Goal: Task Accomplishment & Management: Use online tool/utility

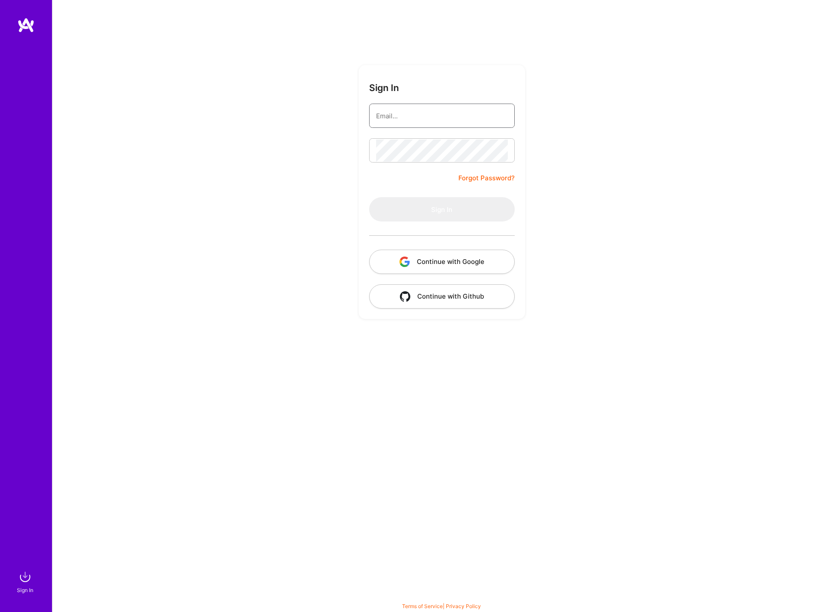
type input "souvik.basu@shoonya.ca"
click at [427, 203] on button "Sign In" at bounding box center [442, 209] width 146 height 24
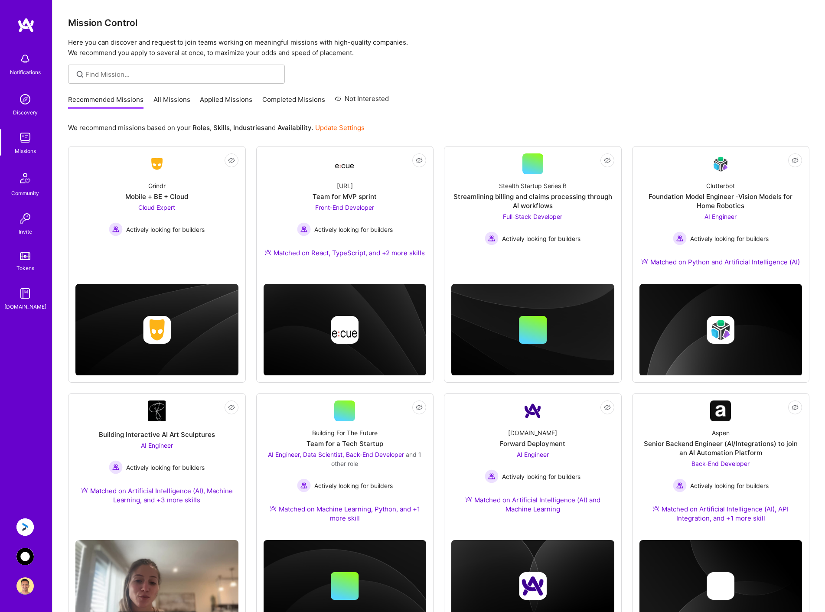
click at [25, 547] on div "Anguleris: BIMsmart AI MVP AnyTeam: Team for AI-Powered Sales Platform Profile" at bounding box center [26, 556] width 20 height 76
click at [26, 555] on img at bounding box center [24, 556] width 17 height 17
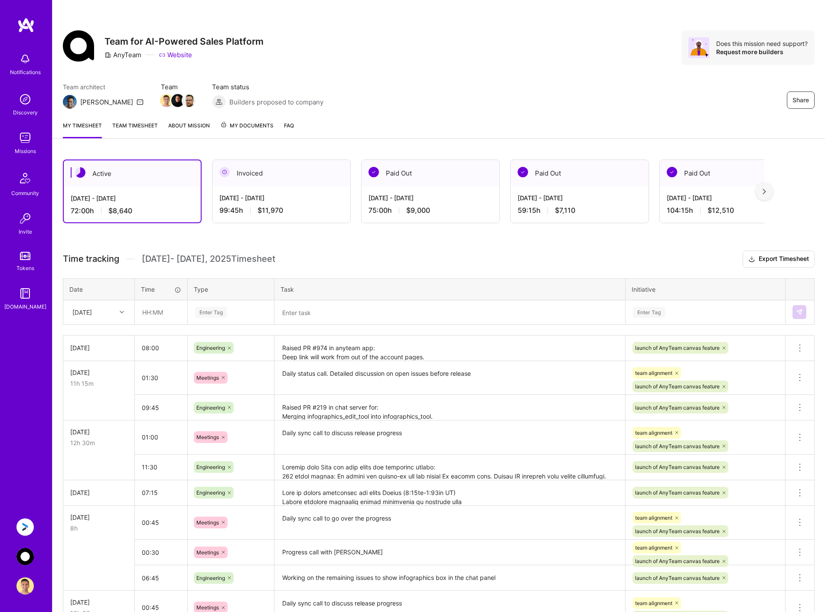
click at [422, 346] on textarea "Raised PR #974 in anyteam app: Deep link will work from out of the account page…" at bounding box center [449, 348] width 349 height 24
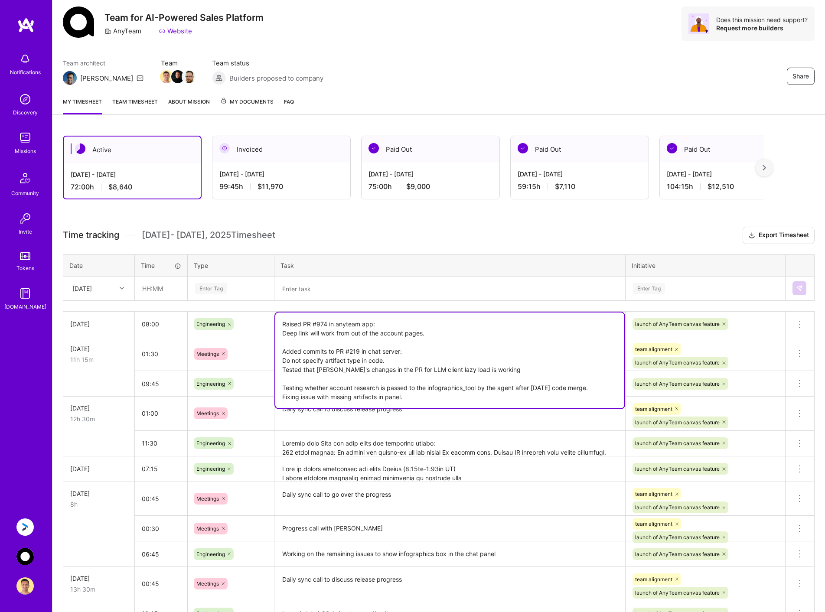
scroll to position [43, 0]
